Goal: Task Accomplishment & Management: Use online tool/utility

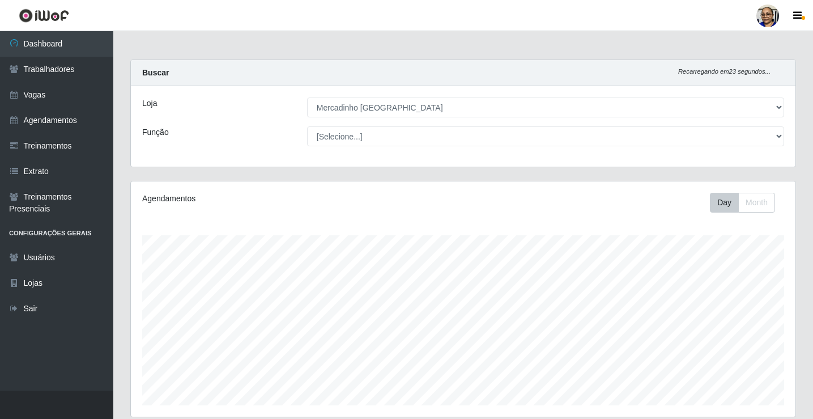
select select "345"
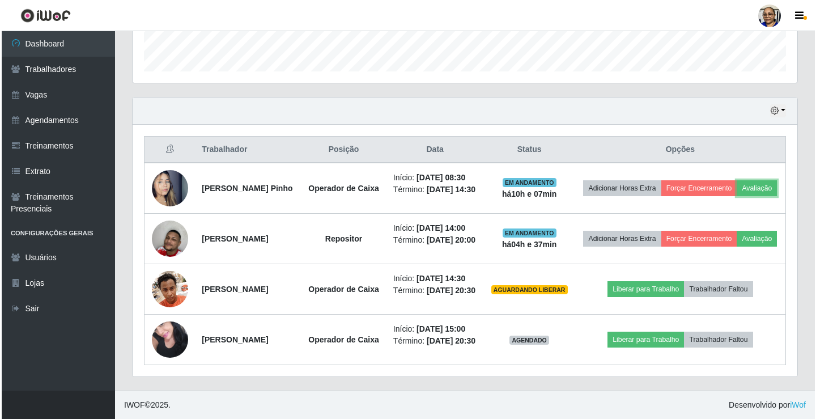
scroll to position [235, 665]
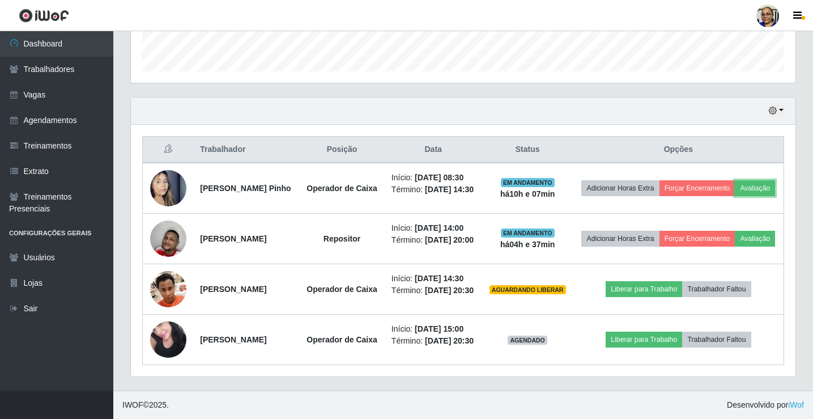
click at [735, 180] on button "Avaliação" at bounding box center [755, 188] width 40 height 16
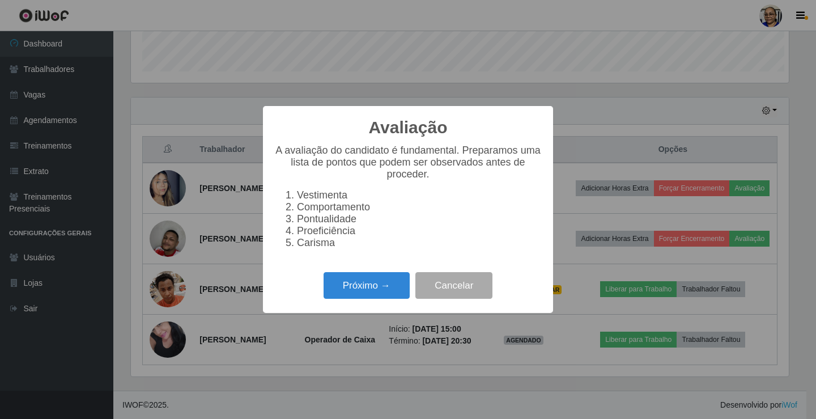
scroll to position [235, 658]
click at [372, 292] on button "Próximo →" at bounding box center [367, 285] width 86 height 27
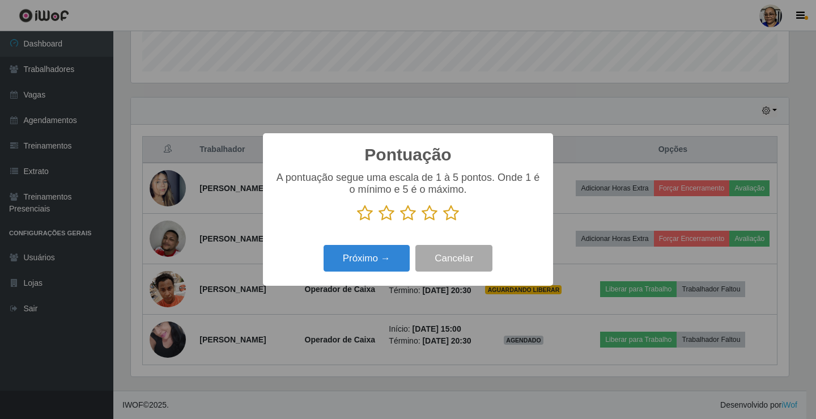
click at [452, 216] on icon at bounding box center [451, 213] width 16 height 17
click at [443, 222] on input "radio" at bounding box center [443, 222] width 0 height 0
click at [368, 261] on button "Próximo →" at bounding box center [367, 258] width 86 height 27
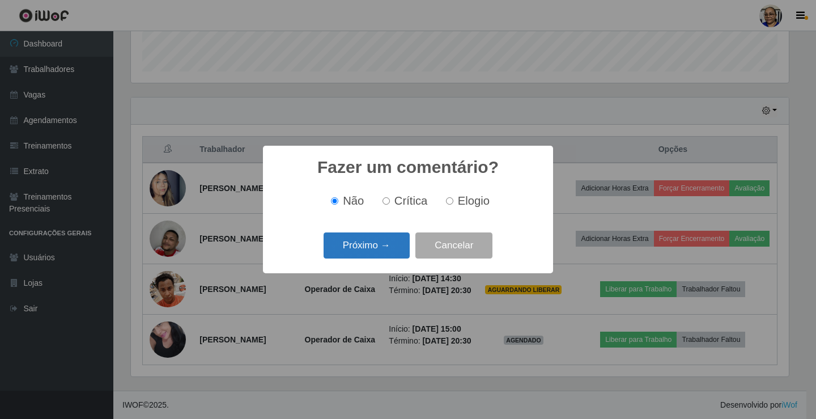
click at [380, 247] on button "Próximo →" at bounding box center [367, 245] width 86 height 27
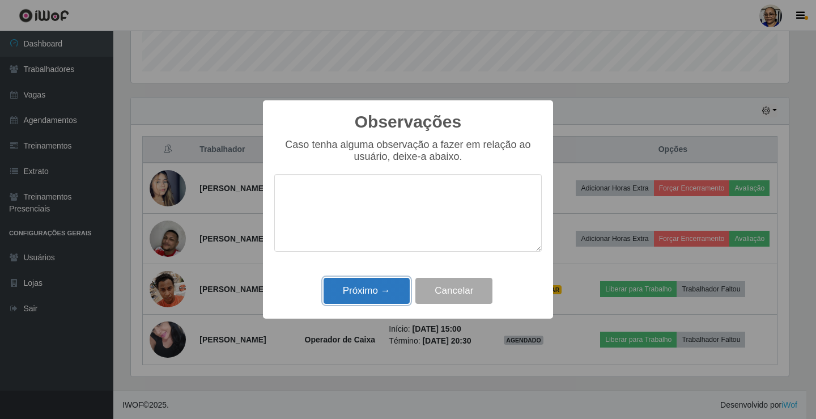
click at [373, 294] on button "Próximo →" at bounding box center [367, 291] width 86 height 27
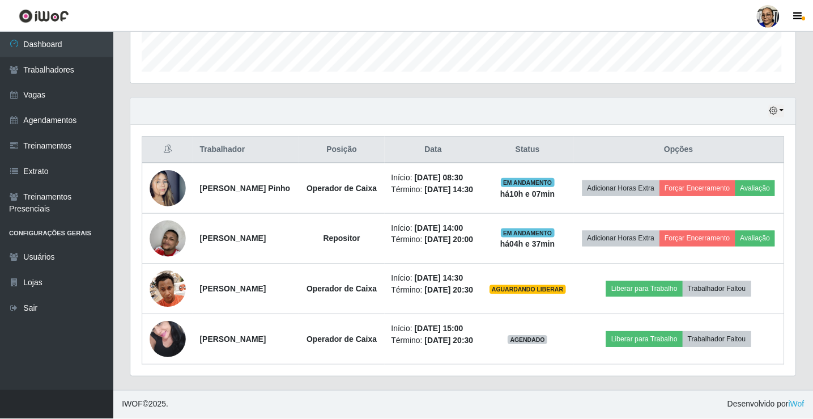
scroll to position [235, 665]
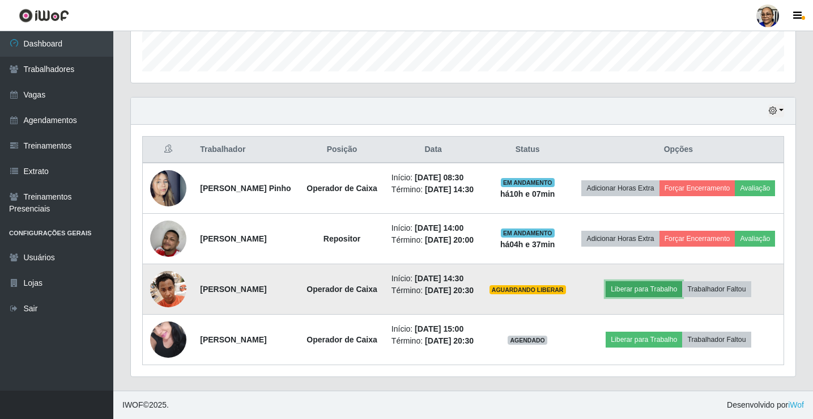
click at [669, 286] on button "Liberar para Trabalho" at bounding box center [644, 289] width 77 height 16
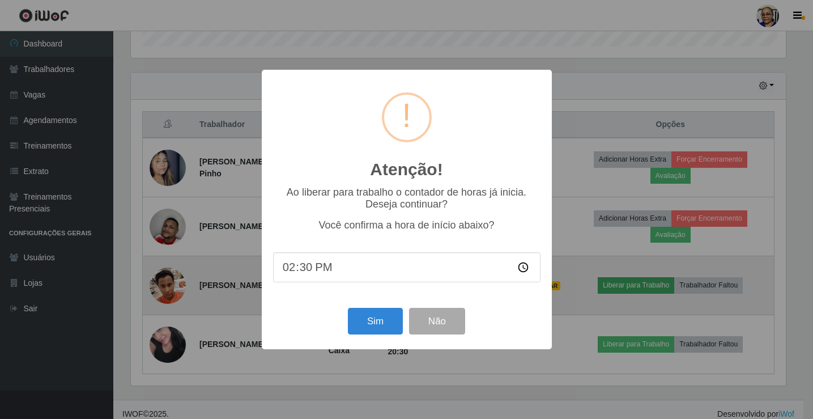
scroll to position [235, 658]
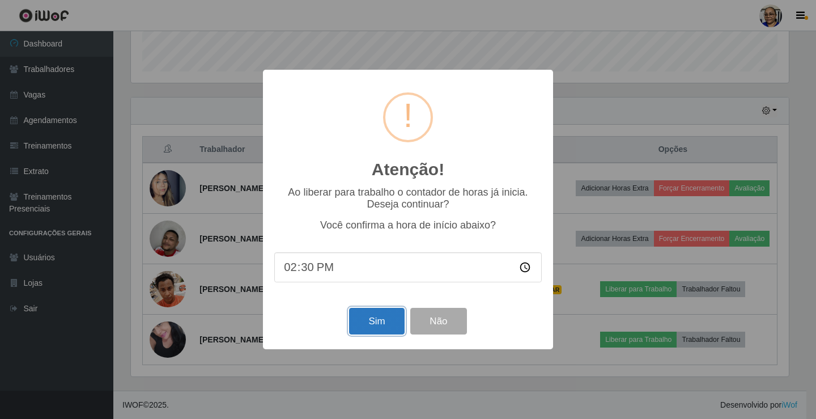
click at [374, 323] on button "Sim" at bounding box center [376, 321] width 55 height 27
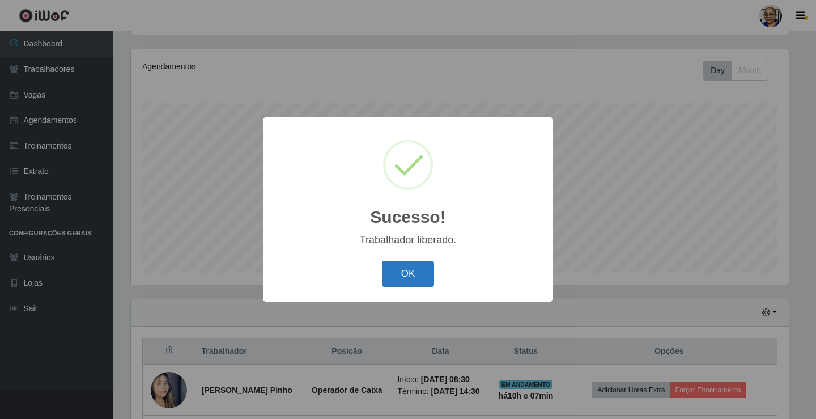
click at [414, 278] on button "OK" at bounding box center [408, 274] width 53 height 27
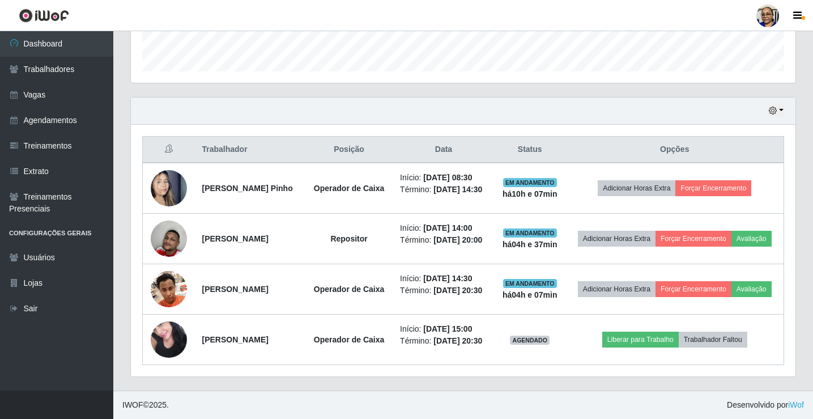
scroll to position [368, 0]
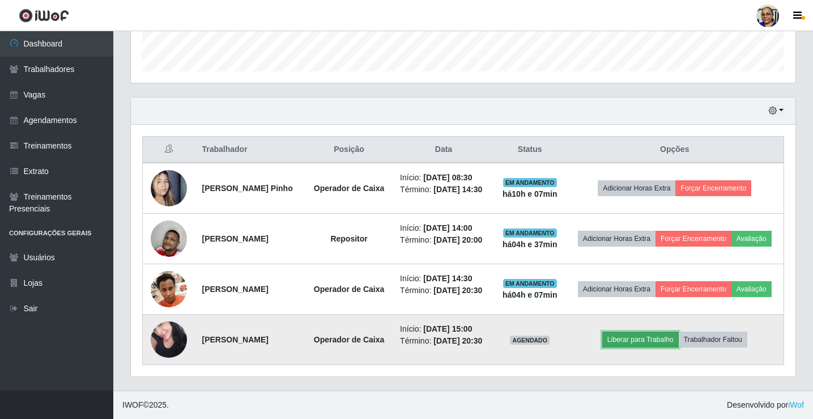
click at [638, 338] on button "Liberar para Trabalho" at bounding box center [640, 340] width 77 height 16
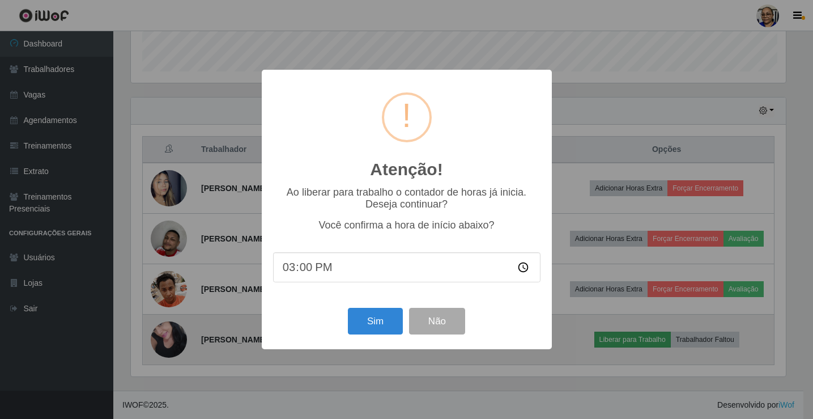
scroll to position [235, 658]
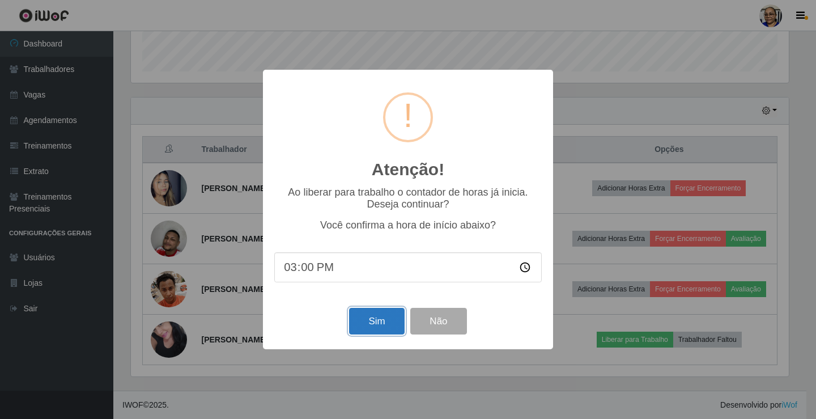
click at [377, 322] on button "Sim" at bounding box center [376, 321] width 55 height 27
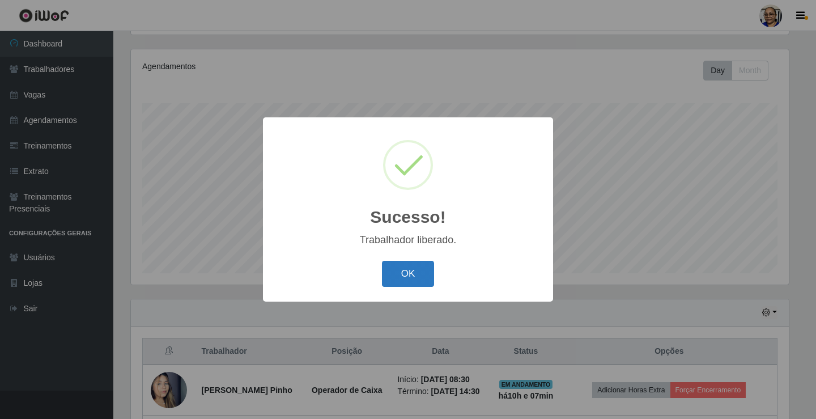
click at [424, 271] on button "OK" at bounding box center [408, 274] width 53 height 27
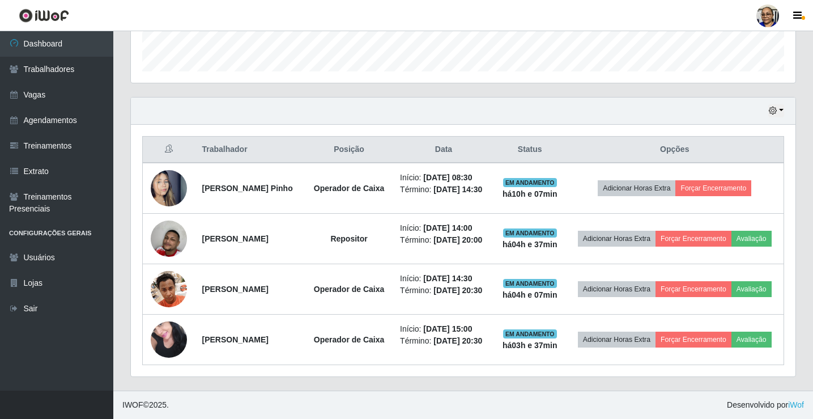
scroll to position [368, 0]
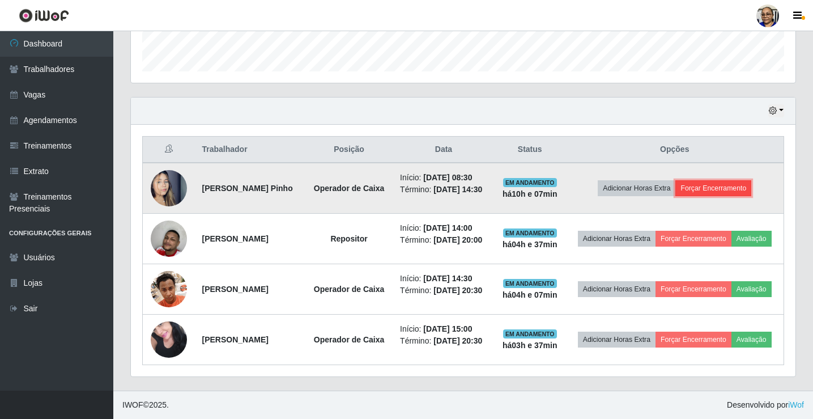
click at [712, 180] on button "Forçar Encerramento" at bounding box center [714, 188] width 76 height 16
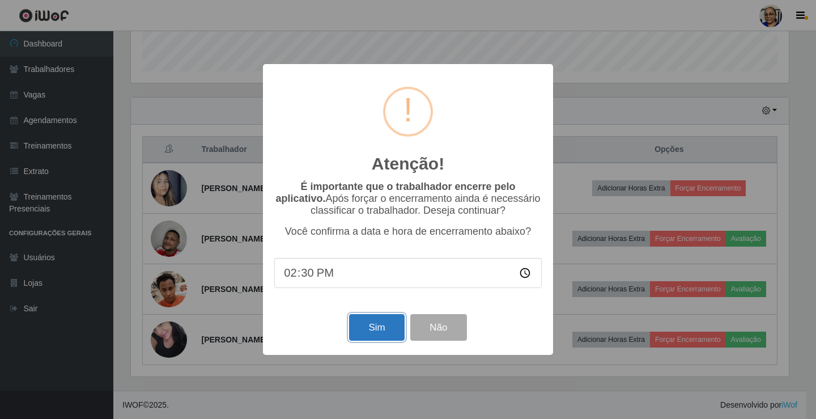
click at [372, 329] on button "Sim" at bounding box center [376, 327] width 55 height 27
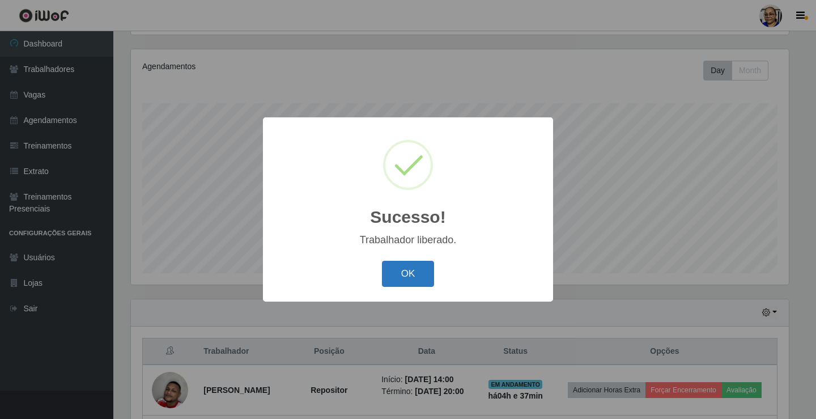
click at [414, 274] on button "OK" at bounding box center [408, 274] width 53 height 27
